Goal: Navigation & Orientation: Understand site structure

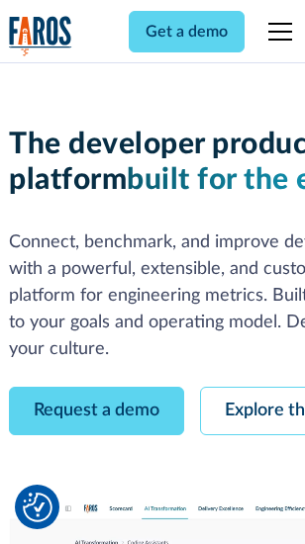
scroll to position [112, 0]
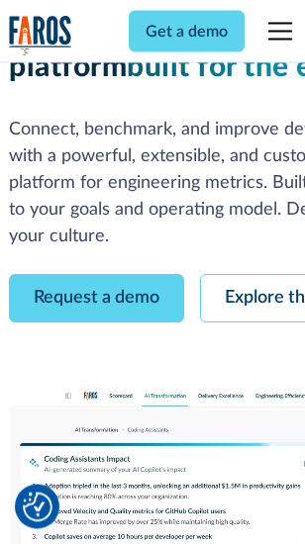
click at [97, 275] on link "Request a demo" at bounding box center [96, 299] width 175 height 48
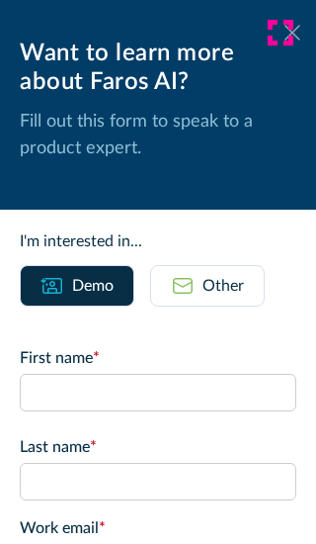
click at [285, 33] on icon at bounding box center [293, 32] width 16 height 15
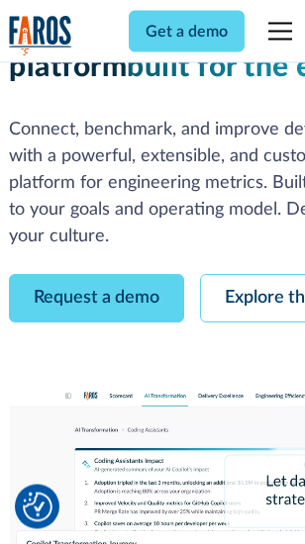
click at [258, 275] on link "Explore the platform" at bounding box center [305, 299] width 211 height 48
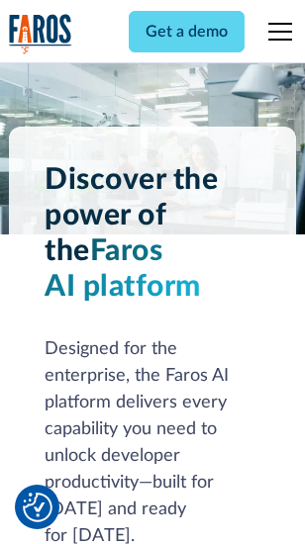
scroll to position [15067, 0]
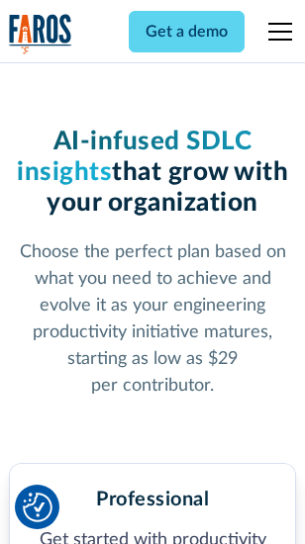
scroll to position [3135, 0]
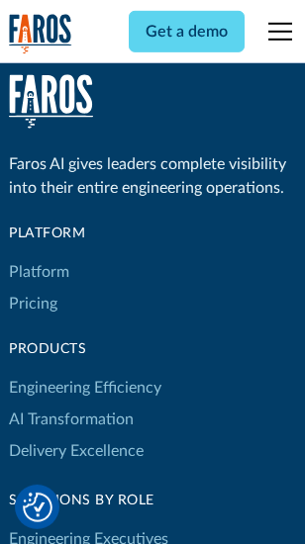
click at [39, 272] on link "Platform" at bounding box center [39, 272] width 60 height 32
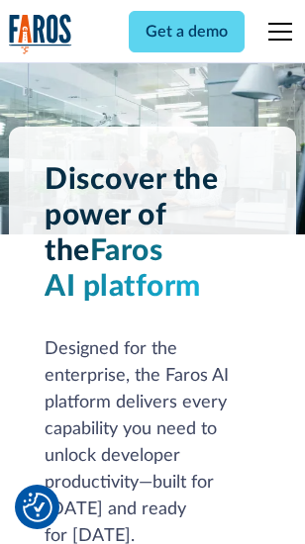
scroll to position [15702, 0]
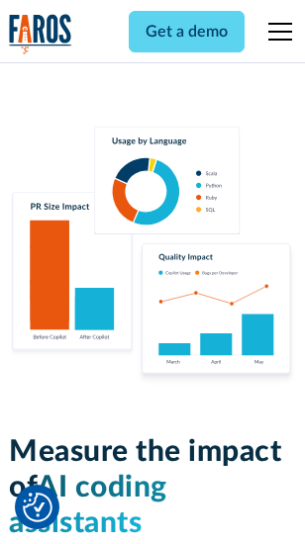
scroll to position [12348, 0]
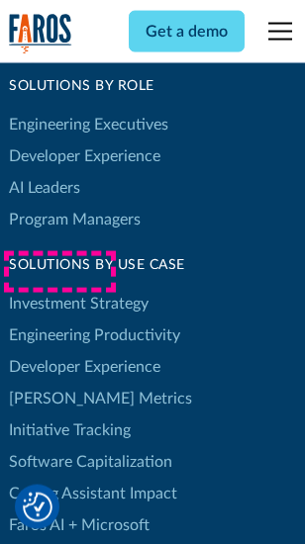
click at [59, 383] on link "[PERSON_NAME] Metrics" at bounding box center [100, 399] width 183 height 32
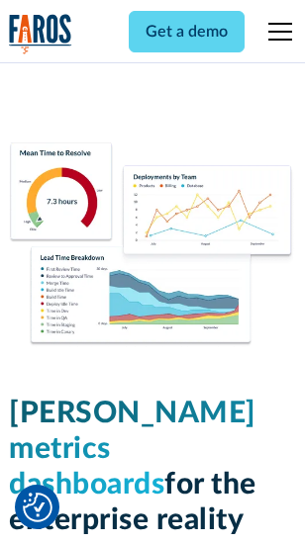
scroll to position [8757, 0]
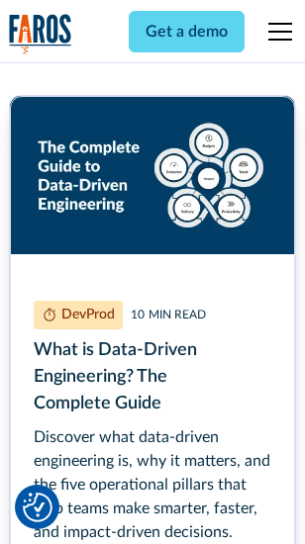
scroll to position [8985, 0]
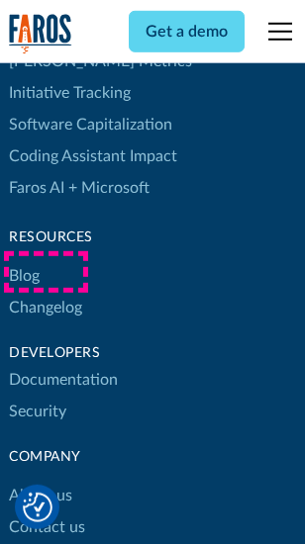
click at [45, 292] on link "Changelog" at bounding box center [45, 308] width 73 height 32
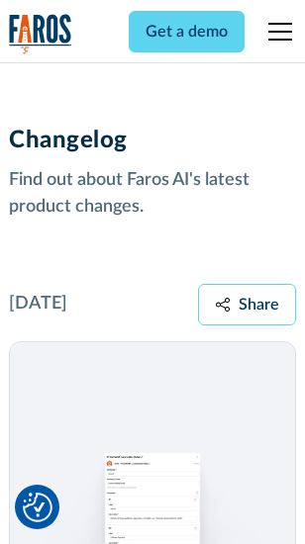
scroll to position [24254, 0]
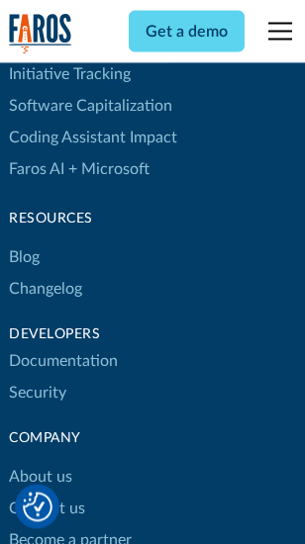
click at [40, 462] on link "About us" at bounding box center [40, 478] width 63 height 32
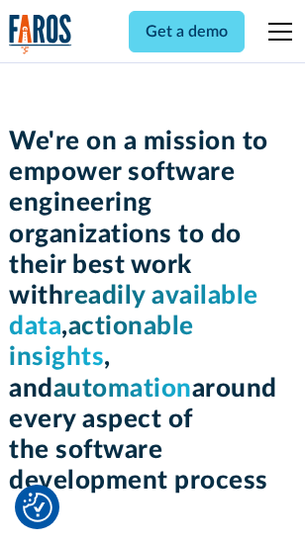
scroll to position [6840, 0]
